Goal: Contribute content

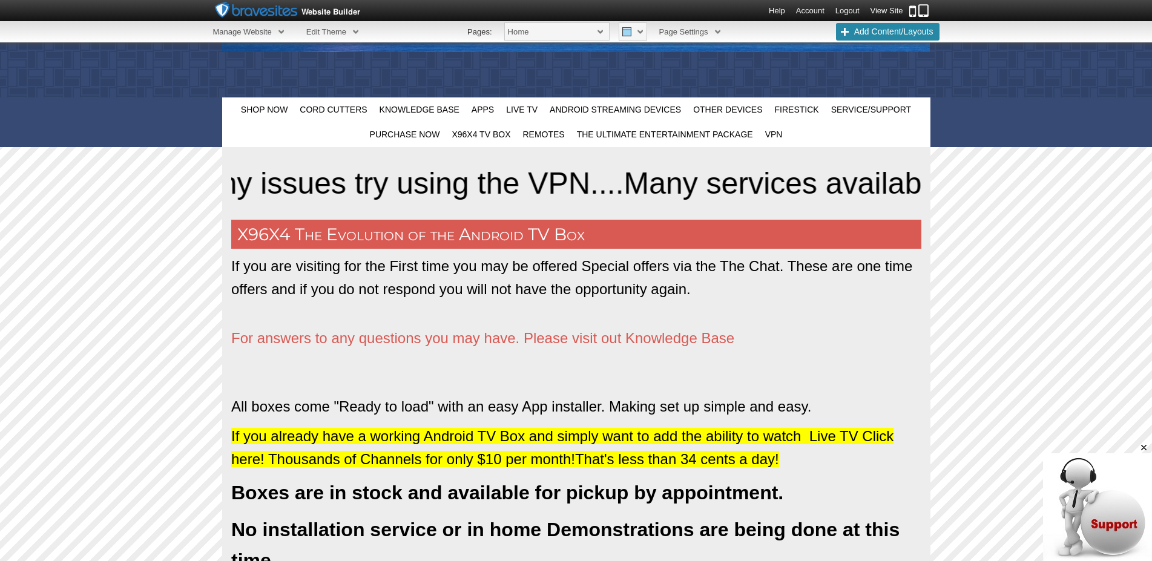
scroll to position [425, 0]
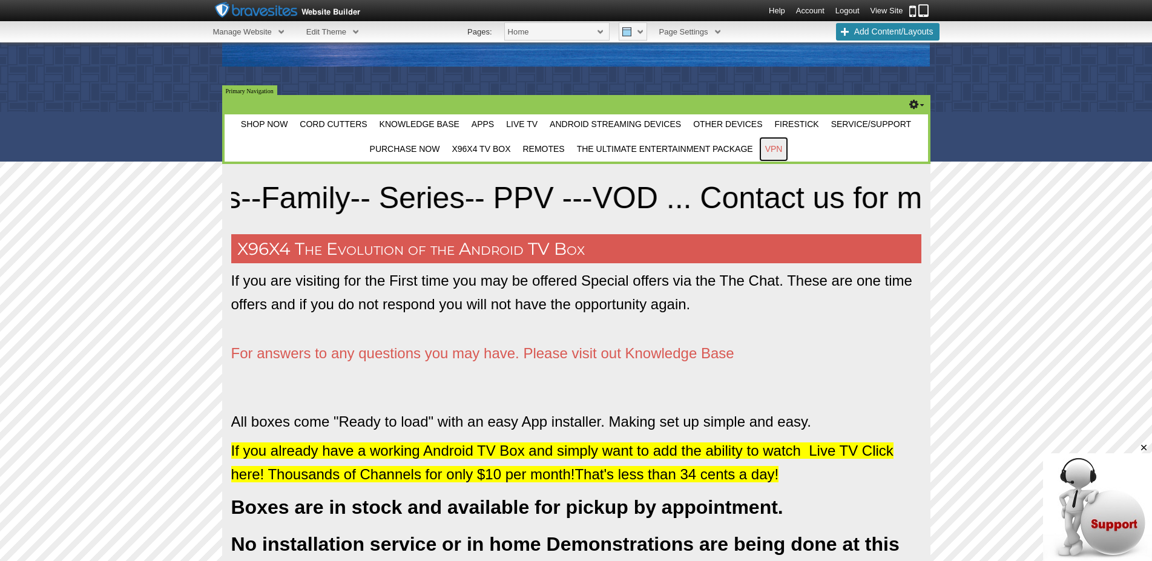
click at [781, 149] on span "VPN" at bounding box center [774, 149] width 18 height 10
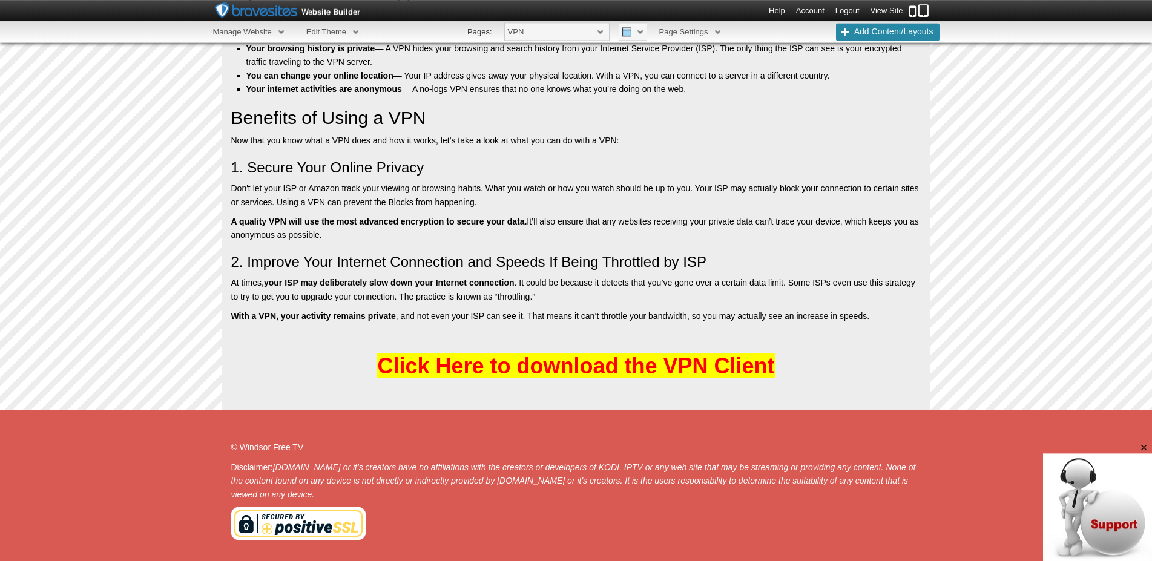
scroll to position [1260, 0]
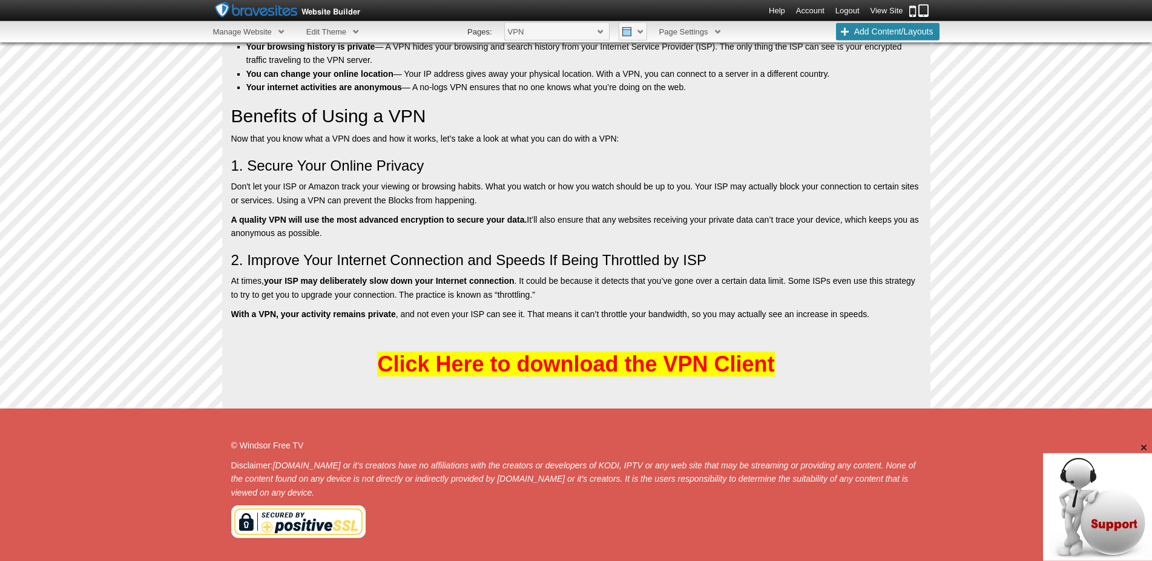
click at [886, 10] on link "View Site" at bounding box center [886, 10] width 33 height 9
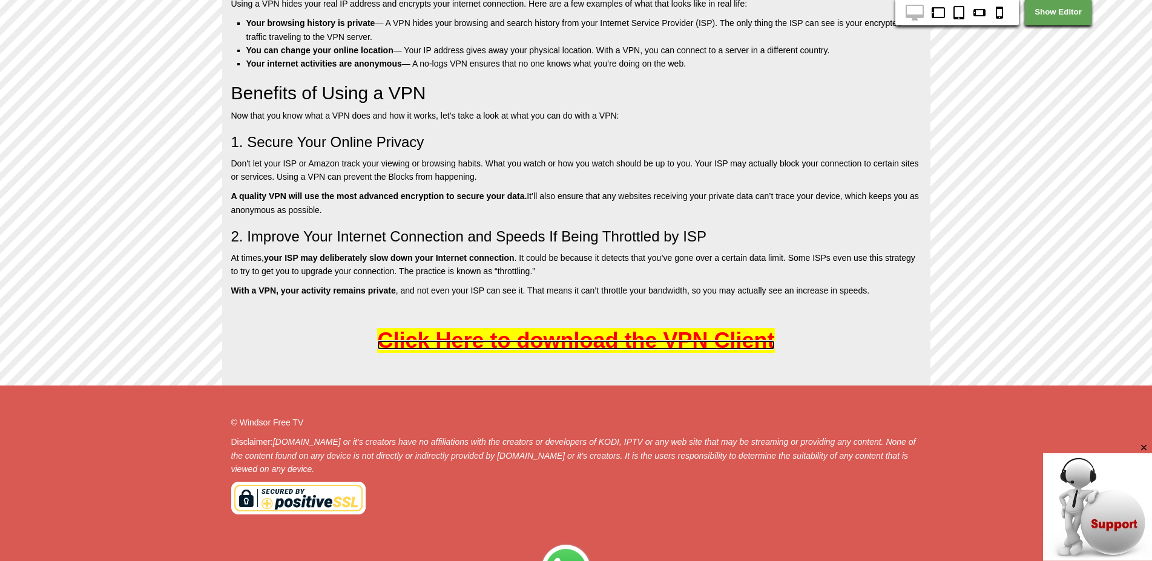
click at [589, 347] on span "Click Here to download the VPN Client" at bounding box center [575, 340] width 397 height 25
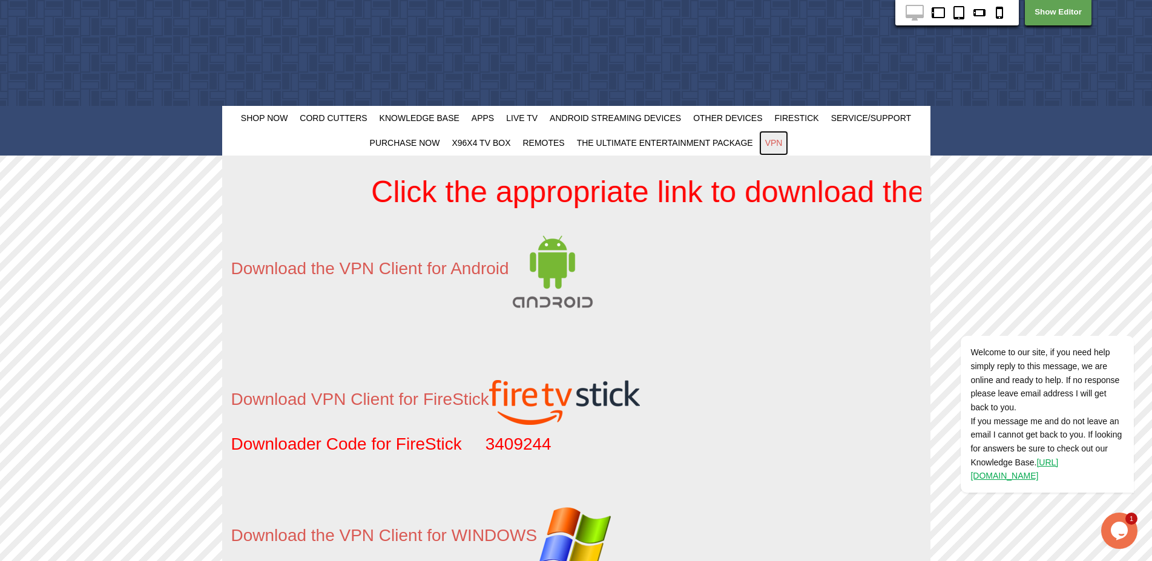
click at [776, 141] on span "VPN" at bounding box center [774, 143] width 18 height 10
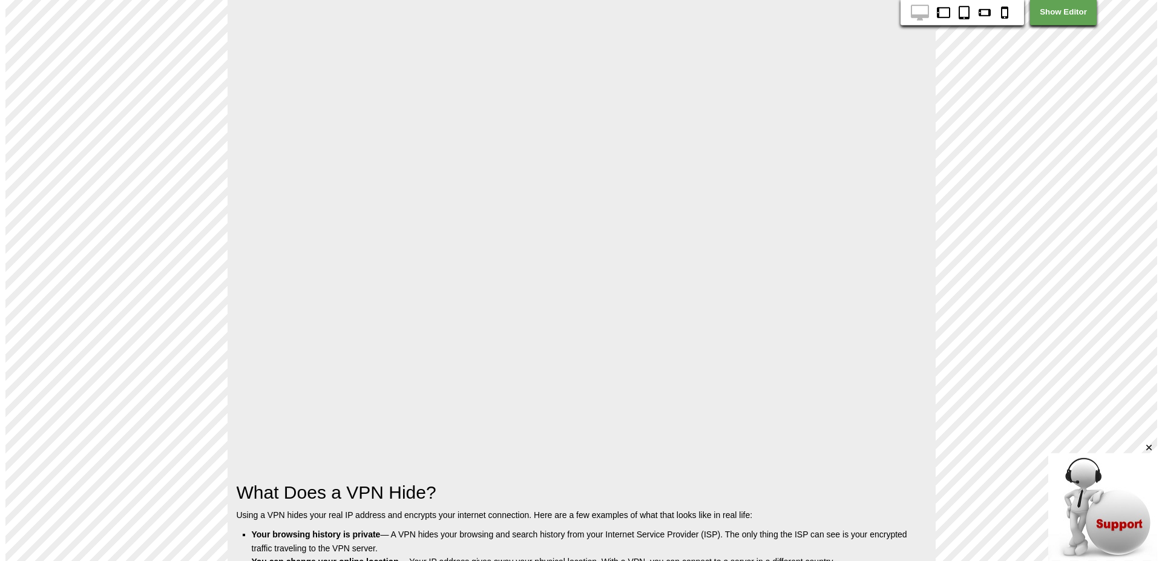
scroll to position [757, 0]
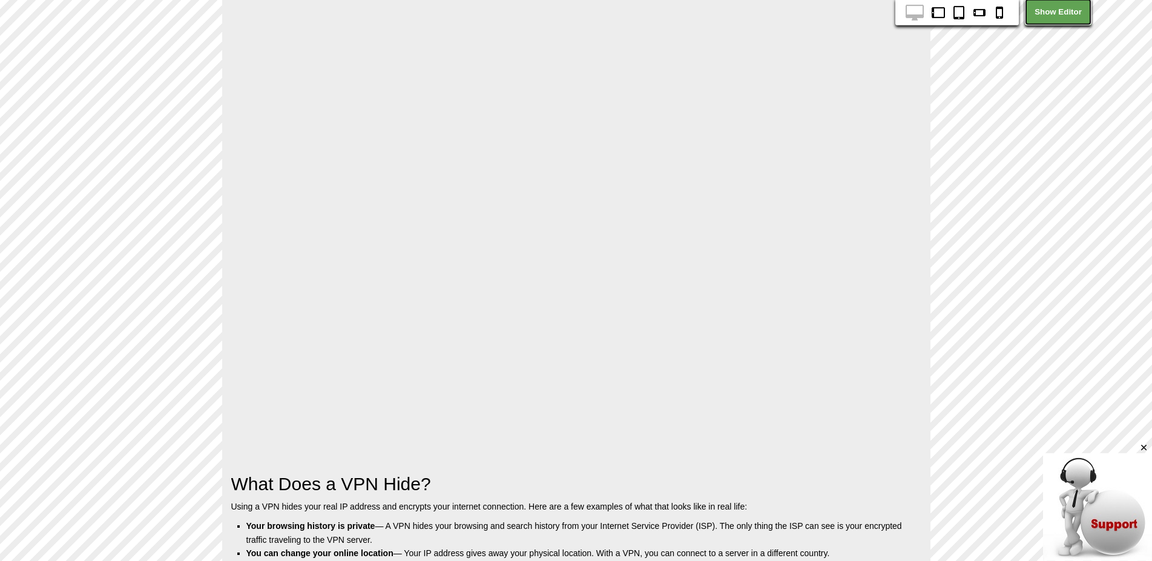
click at [1058, 18] on link "Show Editor" at bounding box center [1058, 12] width 67 height 27
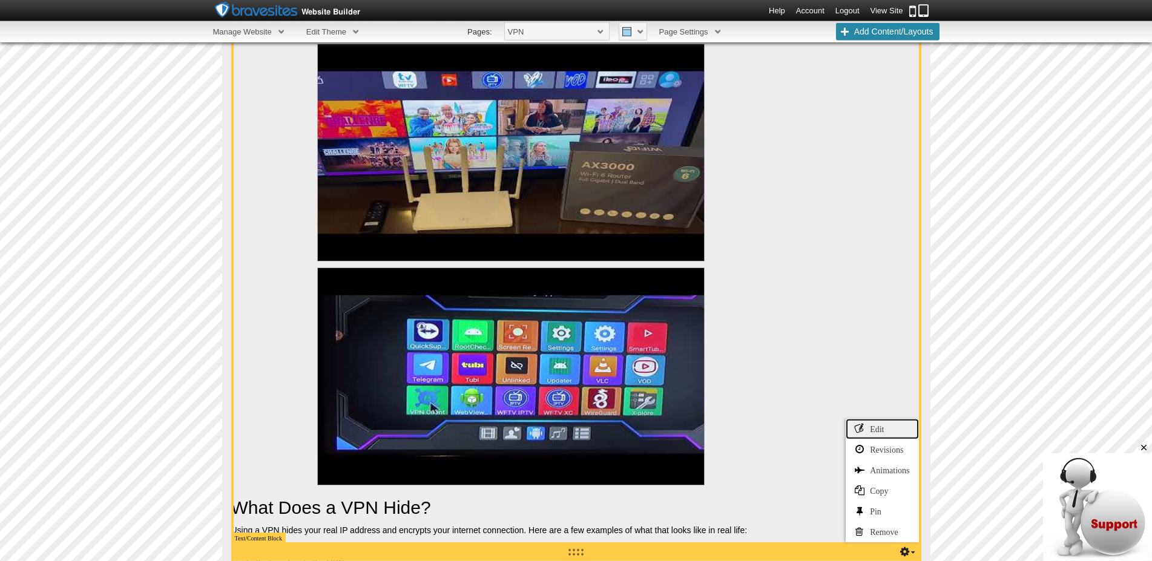
click at [870, 431] on link "Edit" at bounding box center [881, 429] width 73 height 21
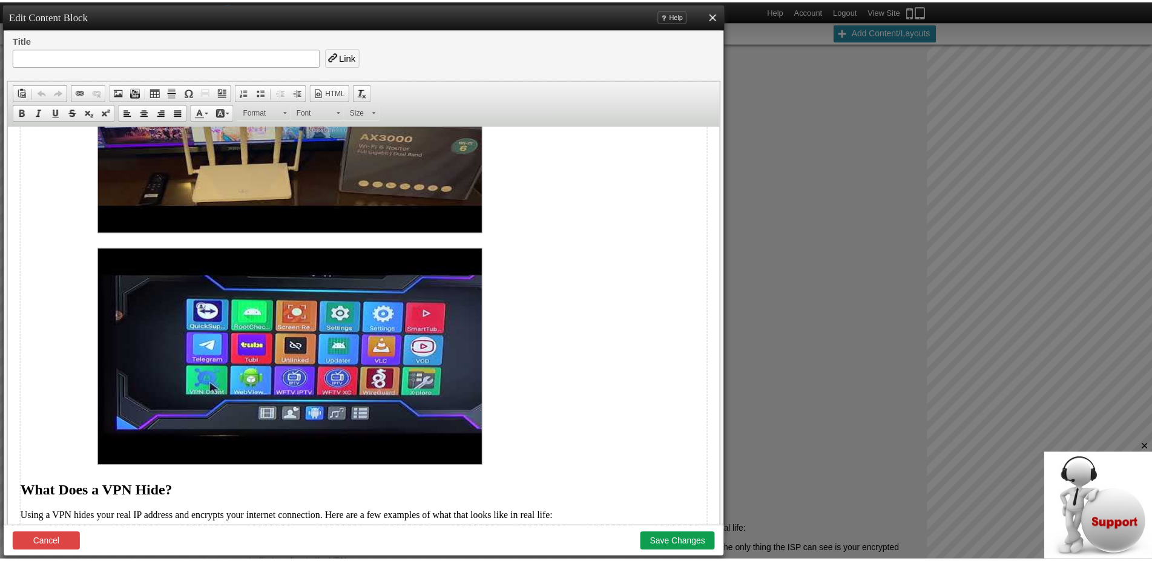
scroll to position [509, 0]
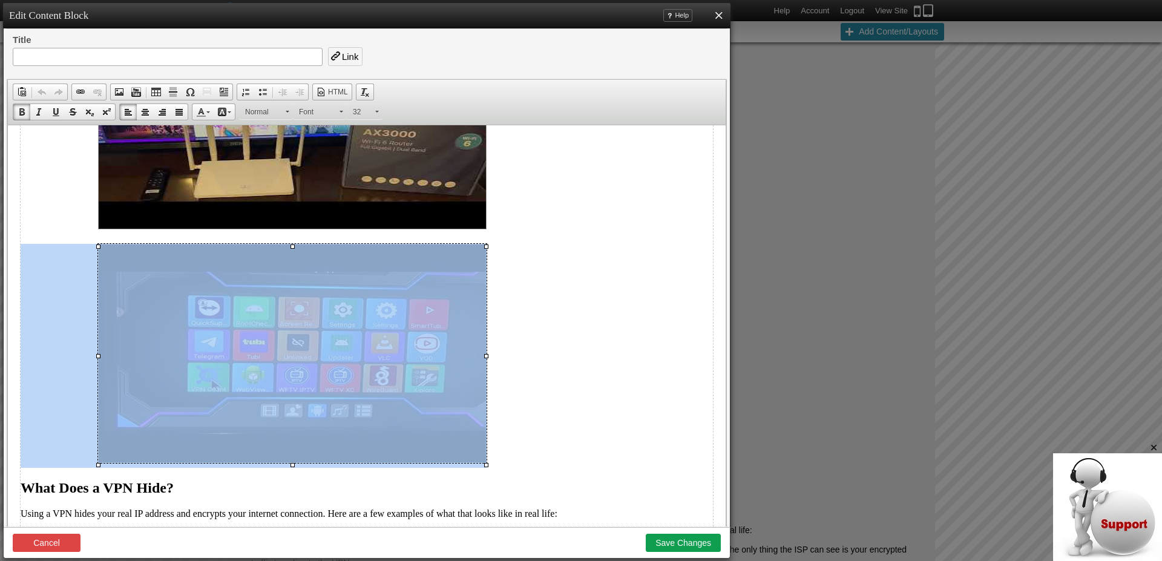
click at [276, 349] on img at bounding box center [292, 353] width 389 height 219
click at [134, 93] on span at bounding box center [136, 92] width 10 height 10
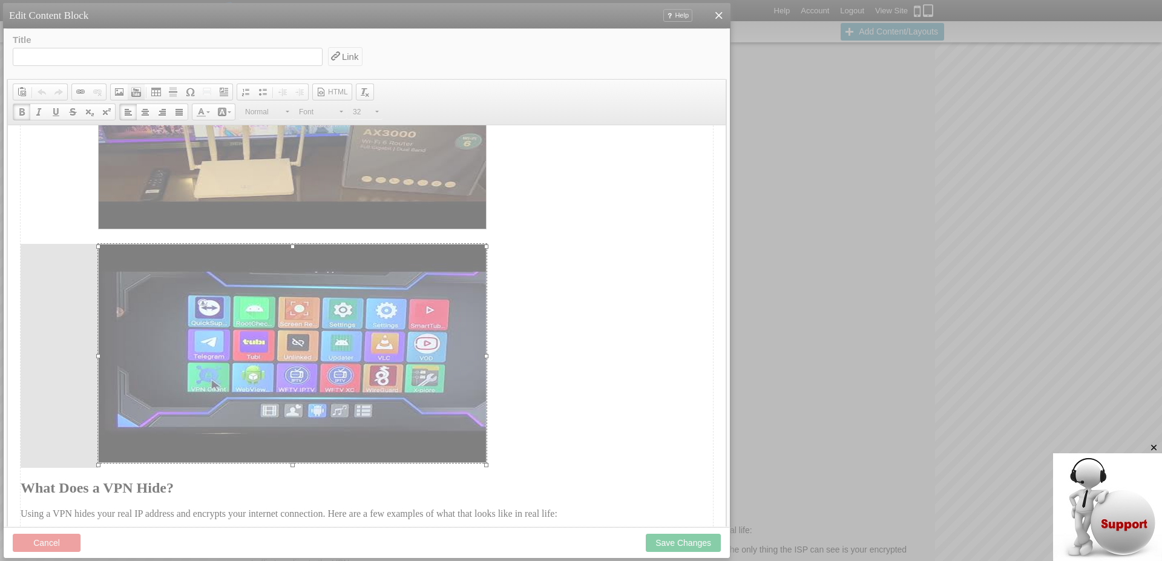
type input "https://www.youtube.com/embed/9i1djZBdpZw?rel=0"
checkbox input "false"
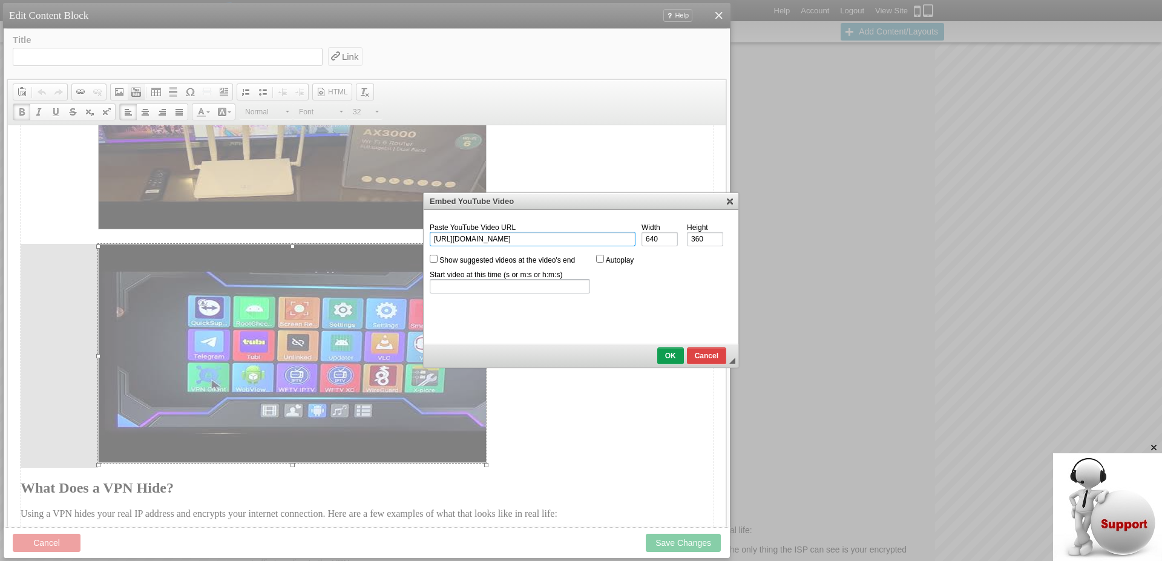
paste input "youtu.be/5Ncs4QZ4h78"
type input "https://youtu.be/5Ncs4QZ4h78"
click at [671, 355] on span "OK" at bounding box center [670, 356] width 24 height 8
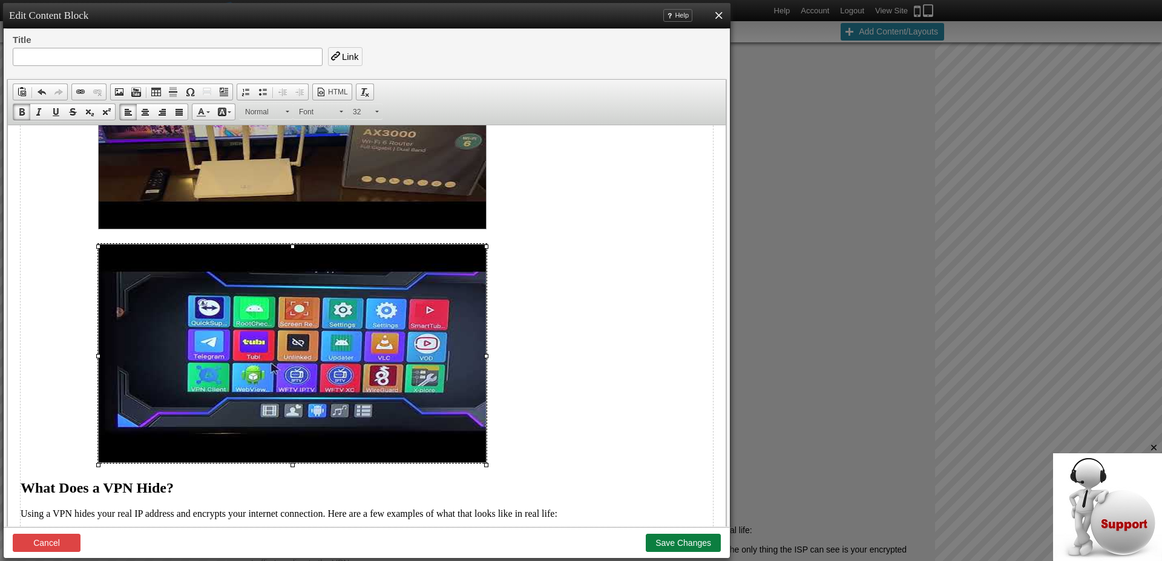
click at [685, 541] on button "Save Changes" at bounding box center [683, 543] width 75 height 18
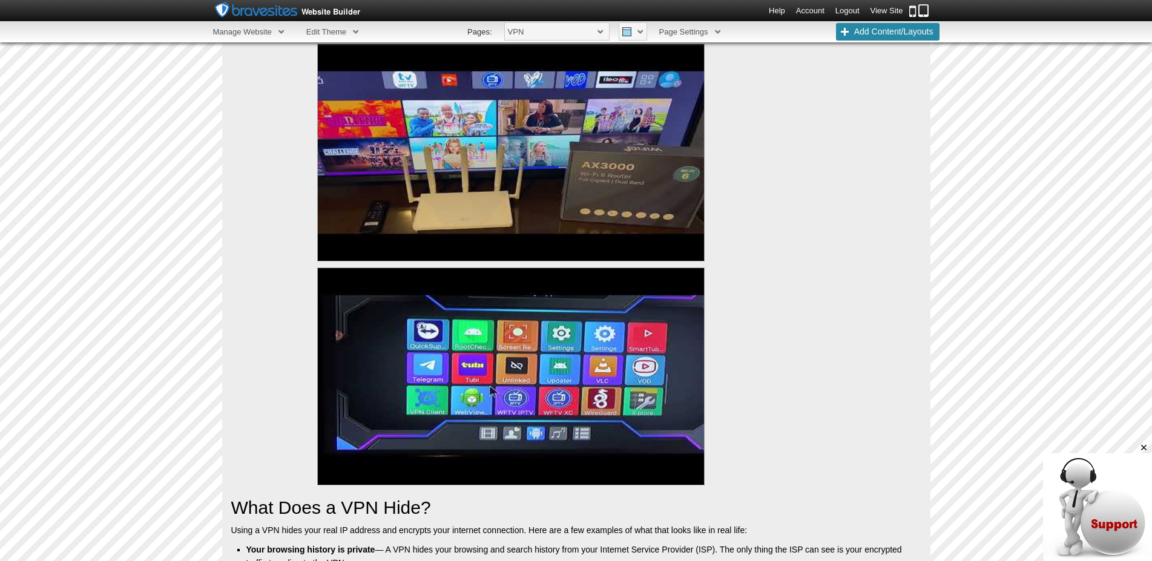
click at [882, 9] on link "View Site" at bounding box center [886, 10] width 33 height 9
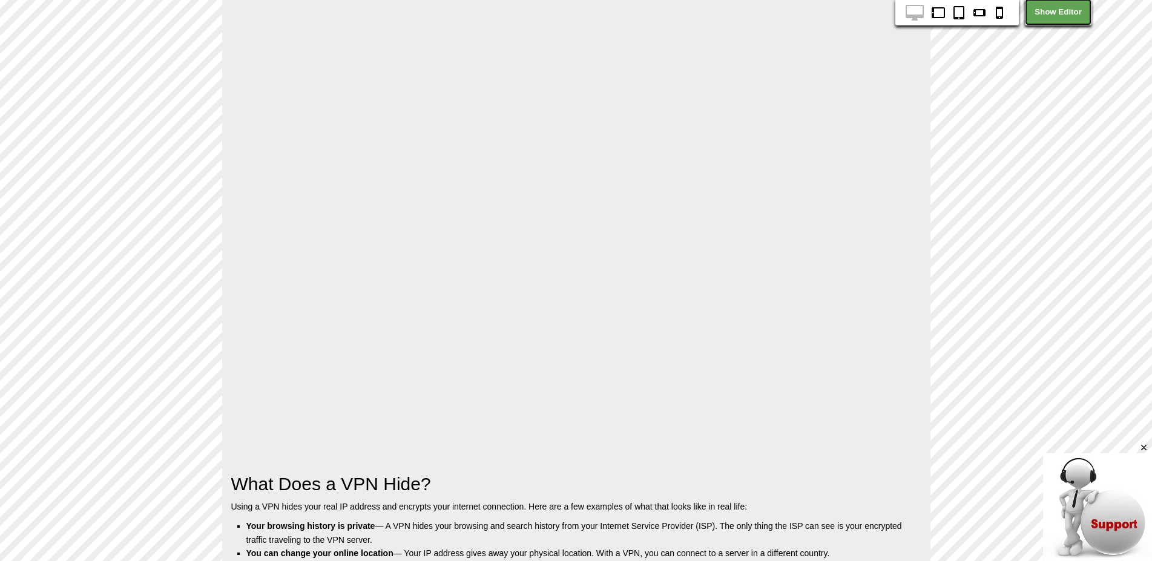
click at [1062, 14] on link "Show Editor" at bounding box center [1058, 12] width 67 height 27
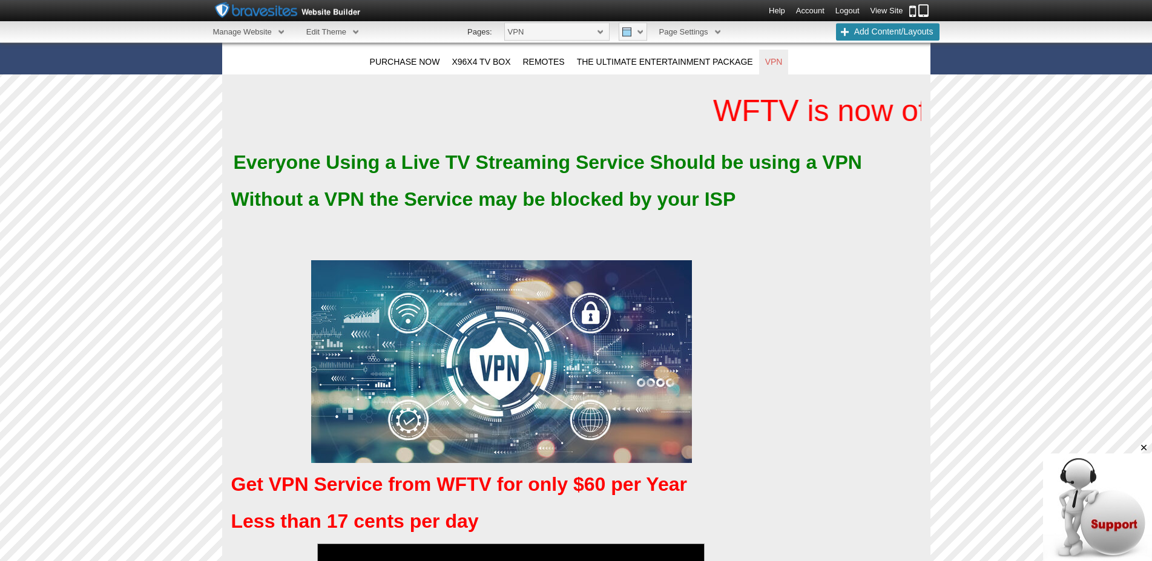
scroll to position [95, 0]
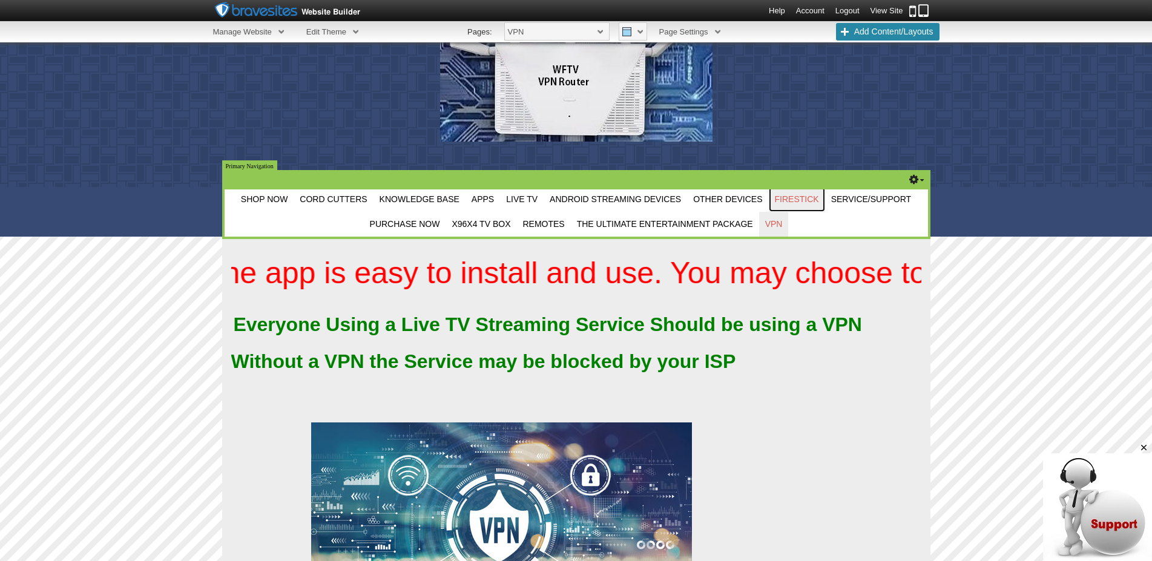
click at [792, 196] on span "FireStick" at bounding box center [797, 199] width 44 height 10
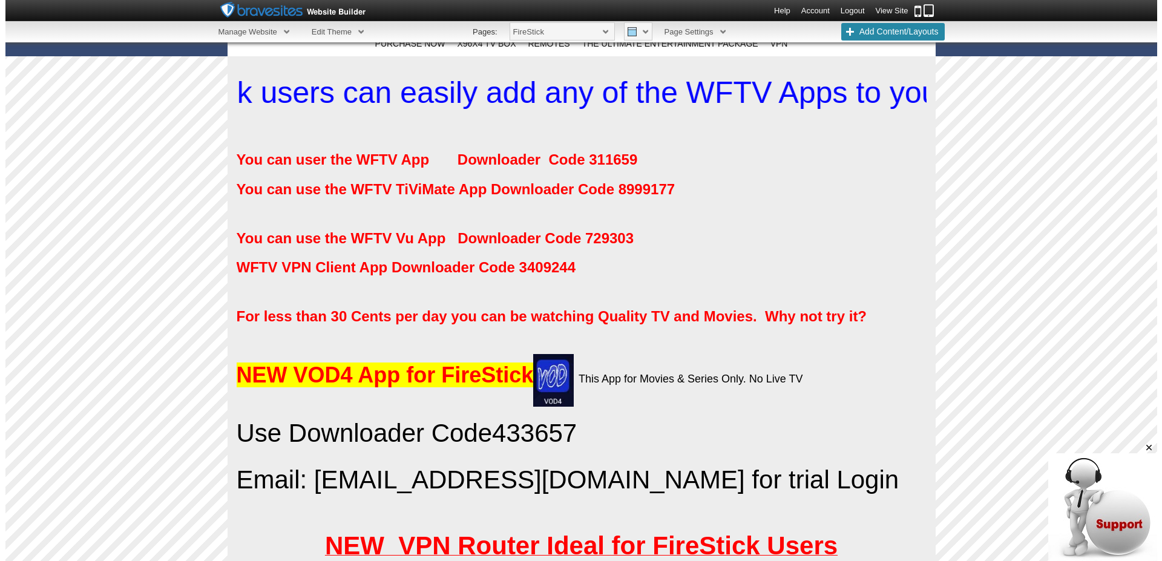
scroll to position [347, 0]
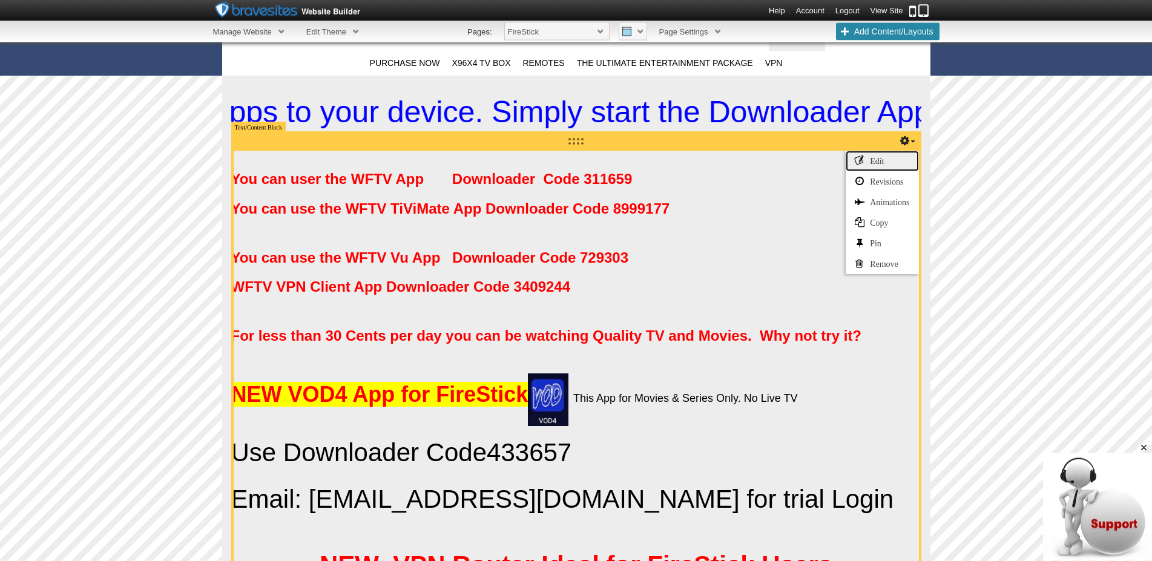
click at [877, 158] on link "Edit" at bounding box center [881, 161] width 73 height 21
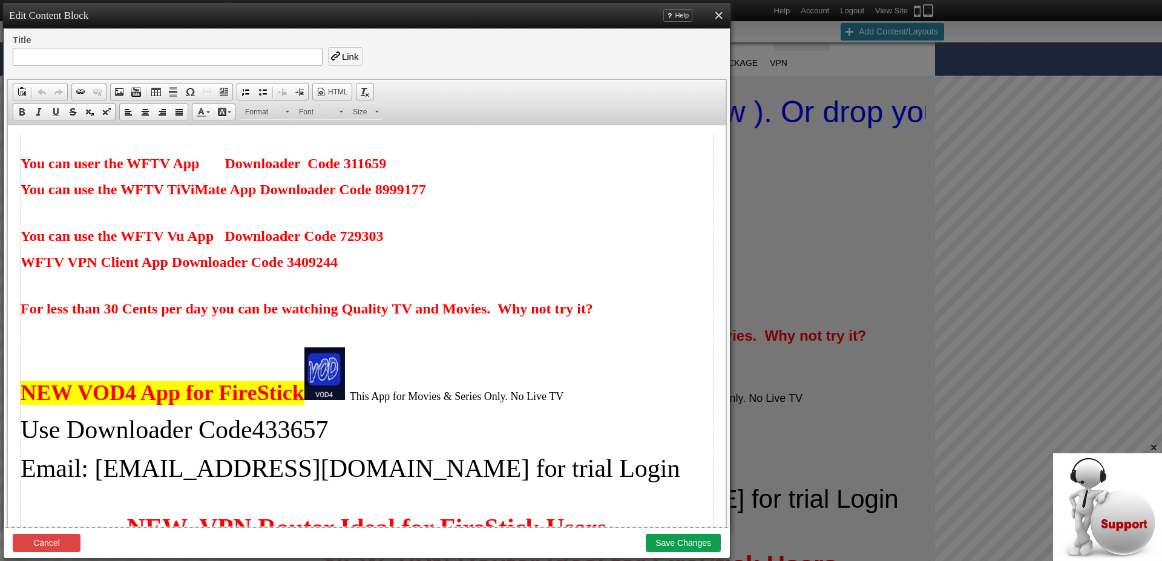
click at [24, 137] on p at bounding box center [367, 140] width 692 height 11
click at [140, 92] on span at bounding box center [136, 92] width 10 height 10
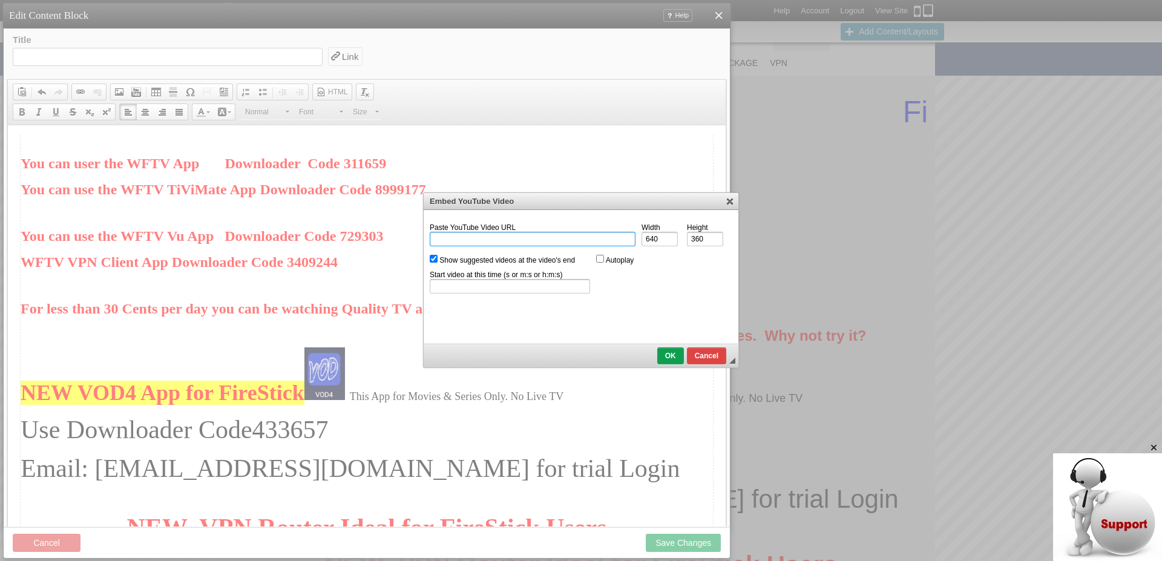
paste input "[URL][DOMAIN_NAME]"
type input "[URL][DOMAIN_NAME]"
click at [436, 260] on input "Show suggested videos at the video's end" at bounding box center [434, 259] width 8 height 8
checkbox input "false"
click at [675, 358] on span "OK" at bounding box center [670, 356] width 24 height 8
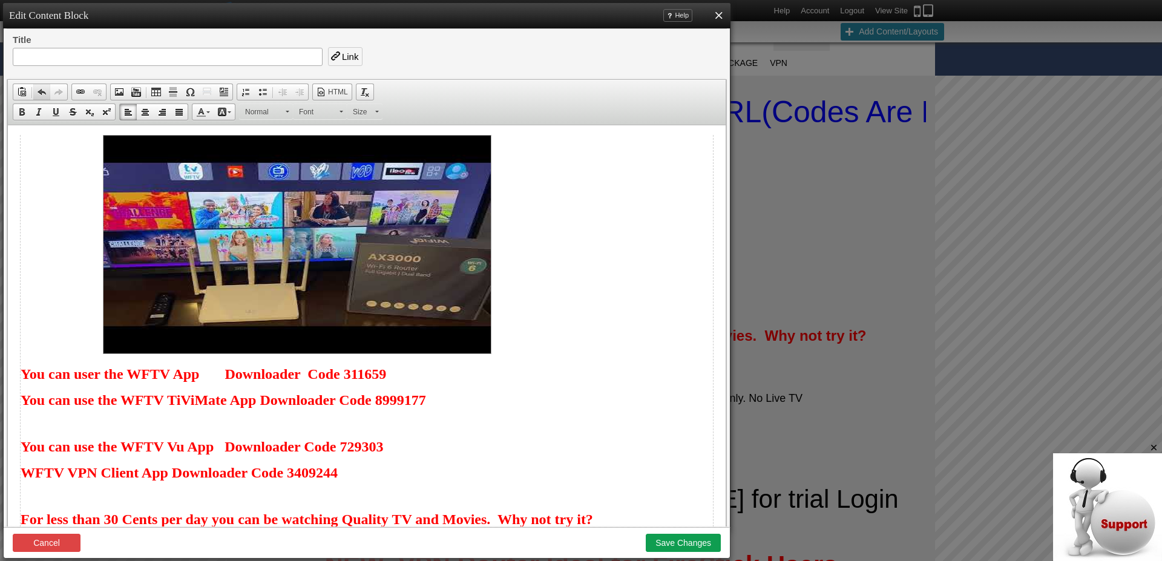
click at [42, 91] on span at bounding box center [42, 92] width 10 height 10
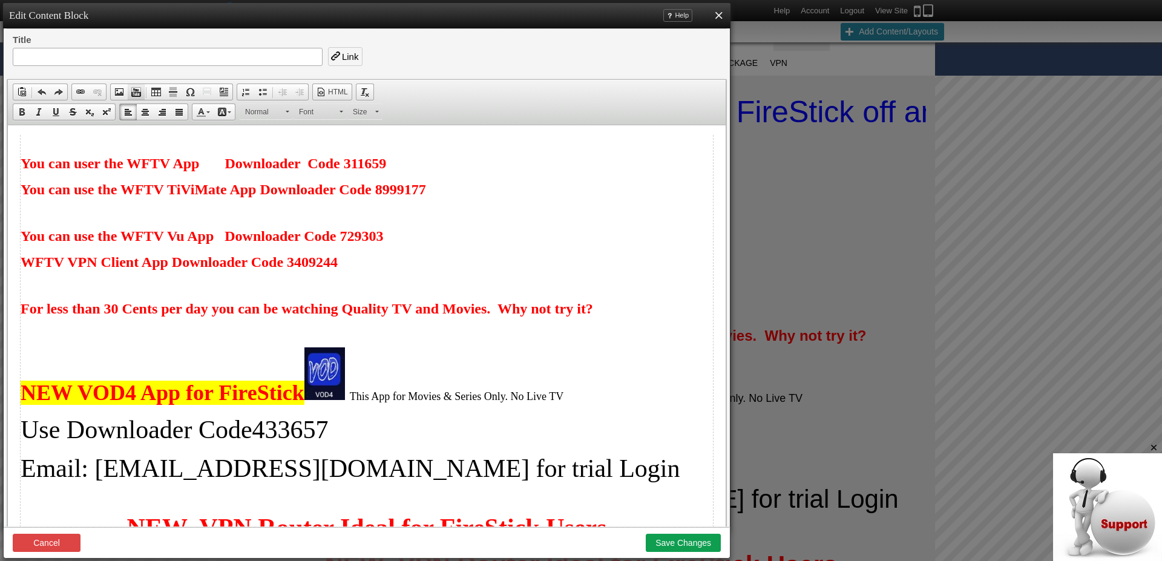
click at [136, 90] on span at bounding box center [136, 92] width 10 height 10
checkbox input "true"
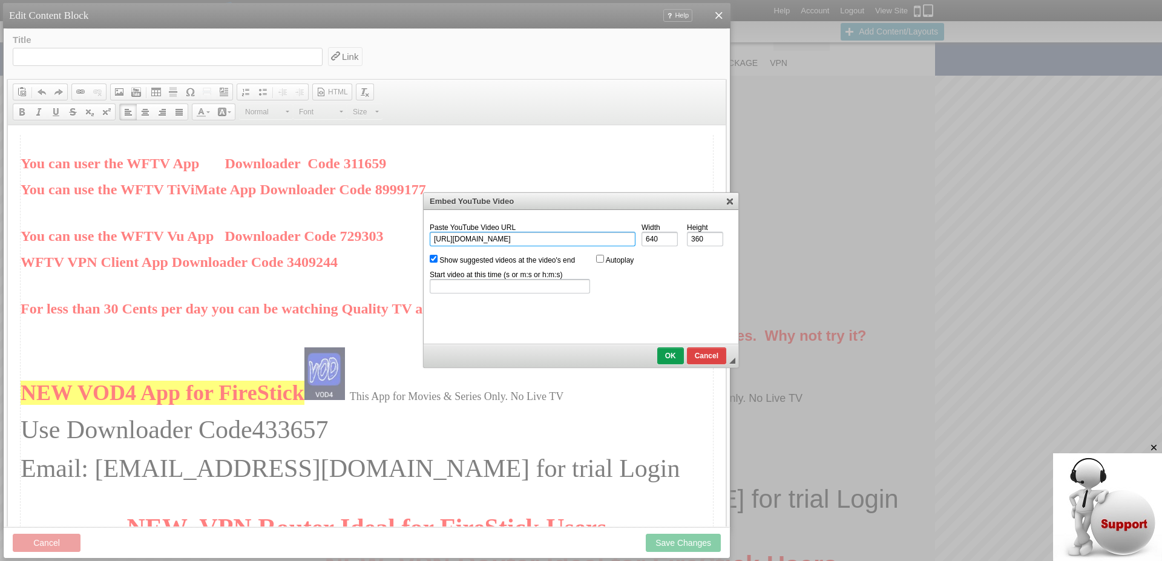
type input "[URL][DOMAIN_NAME]"
click at [436, 260] on input "Show suggested videos at the video's end" at bounding box center [434, 259] width 8 height 8
checkbox input "false"
click at [673, 353] on span "OK" at bounding box center [670, 356] width 24 height 8
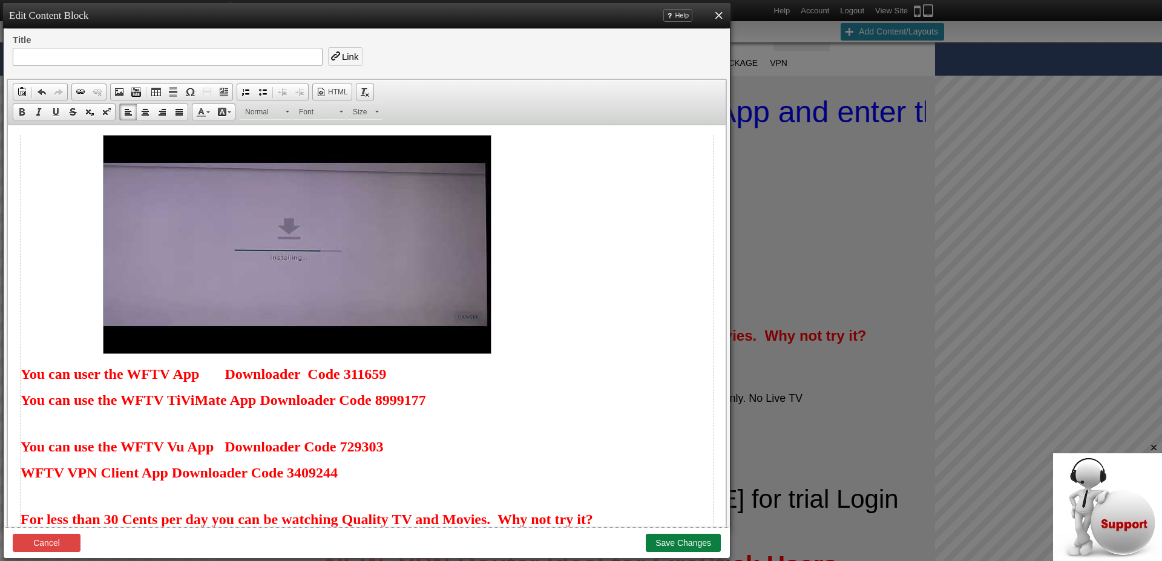
click at [686, 543] on button "Save Changes" at bounding box center [683, 543] width 75 height 18
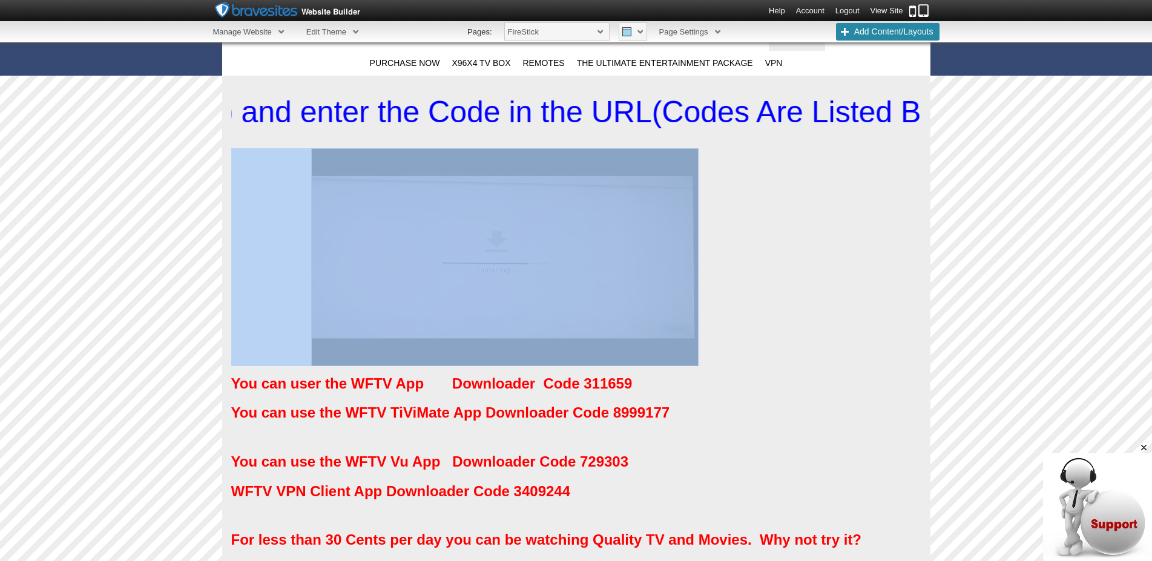
click at [495, 255] on img "false" at bounding box center [504, 257] width 387 height 218
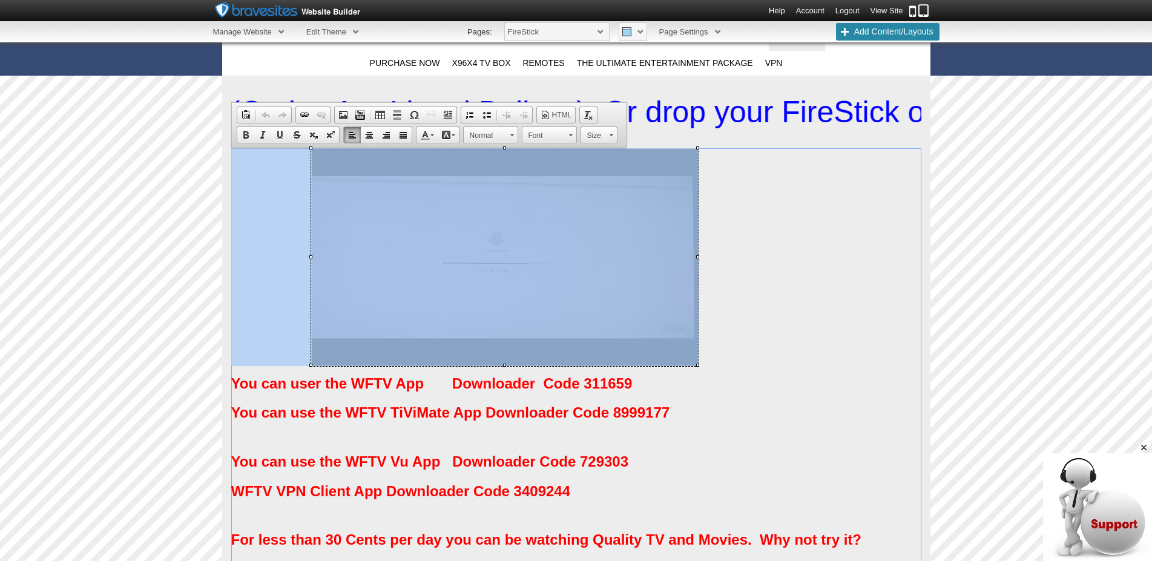
click at [877, 7] on link "View Site" at bounding box center [886, 10] width 33 height 9
